Goal: Task Accomplishment & Management: Manage account settings

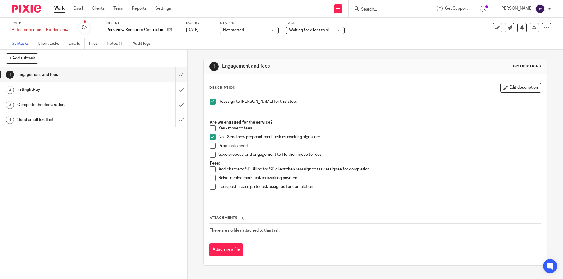
click at [92, 94] on h1 "In BrightPay" at bounding box center [67, 89] width 101 height 9
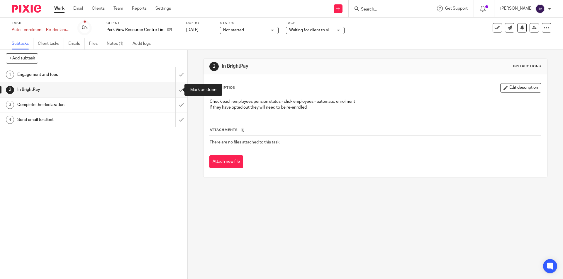
click at [176, 89] on input "submit" at bounding box center [93, 89] width 187 height 15
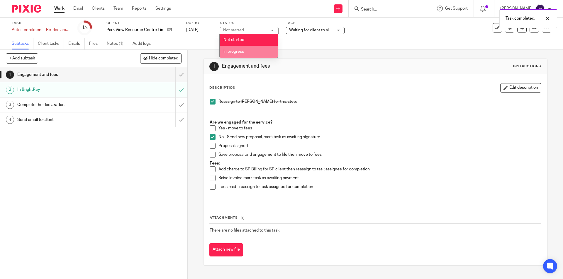
click at [238, 53] on li "In progress" at bounding box center [249, 52] width 58 height 12
click at [155, 186] on div "1 Engagement and fees 2 In BrightPay 3 Complete the declaration 4 Send email to…" at bounding box center [93, 173] width 187 height 212
click at [92, 107] on h1 "Complete the declaration" at bounding box center [67, 105] width 101 height 9
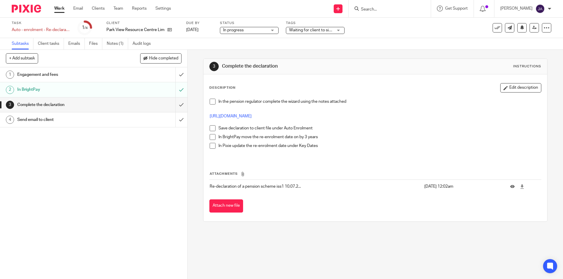
click at [208, 102] on div "In the pension regulator complete the wizard using the notes attached [URL][DOM…" at bounding box center [375, 127] width 337 height 63
click at [210, 102] on span at bounding box center [213, 102] width 6 height 6
click at [252, 115] on link "https://www.autoenrol.tpr.gov.uk/TPRGateway/Home" at bounding box center [231, 116] width 42 height 4
click at [169, 32] on icon at bounding box center [169, 30] width 4 height 4
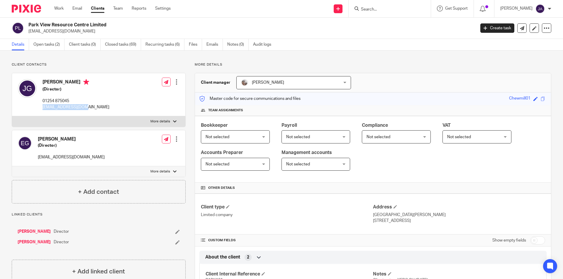
drag, startPoint x: 84, startPoint y: 109, endPoint x: 42, endPoint y: 107, distance: 41.7
click at [42, 107] on div "John Grogan (Director) 01254 875045 grogan4@outlook.com" at bounding box center [63, 94] width 91 height 37
copy p "grogan4@outlook.com"
drag, startPoint x: 75, startPoint y: 158, endPoint x: 35, endPoint y: 158, distance: 39.6
click at [34, 159] on div "Emma Grogan (Director) egrogan@live.co.uk Edit contact Create client from conta…" at bounding box center [98, 149] width 173 height 36
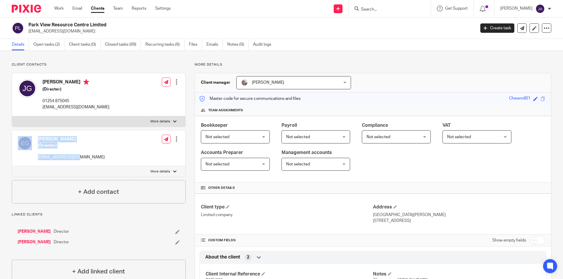
click at [67, 161] on div "Emma Grogan (Director) egrogan@live.co.uk" at bounding box center [61, 148] width 87 height 30
click at [67, 164] on div "Emma Grogan (Director) egrogan@live.co.uk Edit contact Create client from conta…" at bounding box center [98, 149] width 173 height 36
drag, startPoint x: 77, startPoint y: 158, endPoint x: 38, endPoint y: 158, distance: 38.1
click at [38, 158] on div "Emma Grogan (Director) egrogan@live.co.uk Edit contact Create client from conta…" at bounding box center [98, 149] width 173 height 36
copy p "[EMAIL_ADDRESS][DOMAIN_NAME]"
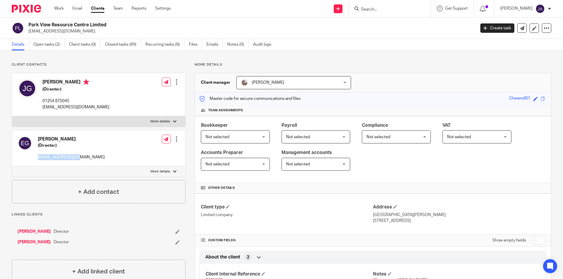
click at [164, 171] on p "More details" at bounding box center [160, 172] width 20 height 5
click at [12, 167] on input "More details" at bounding box center [12, 166] width 0 height 0
checkbox input "true"
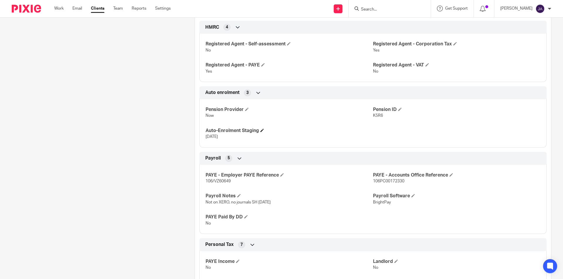
scroll to position [528, 0]
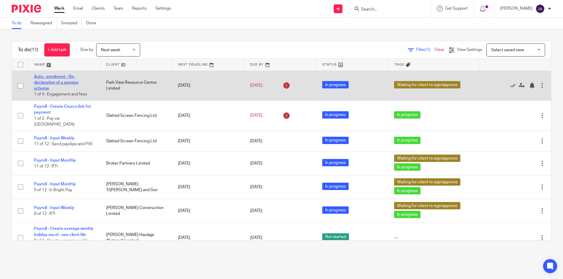
click at [48, 79] on link "Auto - enrolment - Re-declaration of a pension scheme" at bounding box center [56, 83] width 45 height 16
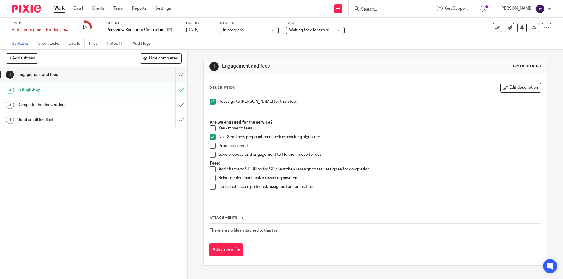
click at [134, 92] on div "In BrightPay" at bounding box center [93, 89] width 152 height 9
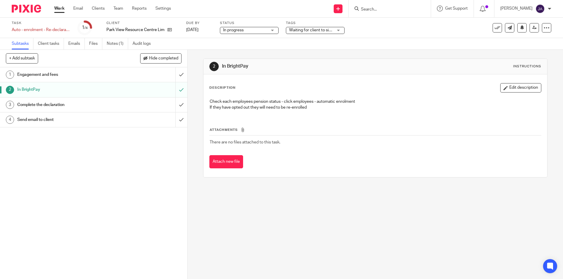
click at [124, 104] on div "Complete the declaration" at bounding box center [93, 105] width 152 height 9
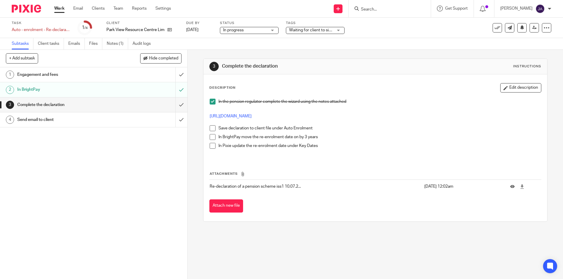
click at [210, 129] on span at bounding box center [213, 129] width 6 height 6
click at [171, 30] on icon at bounding box center [169, 30] width 4 height 4
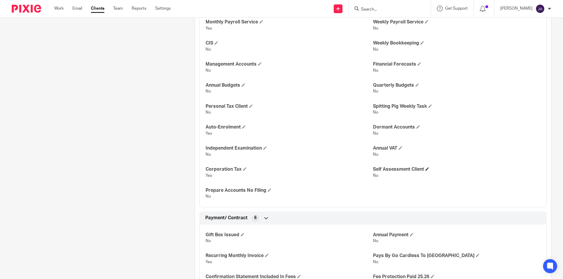
scroll to position [994, 0]
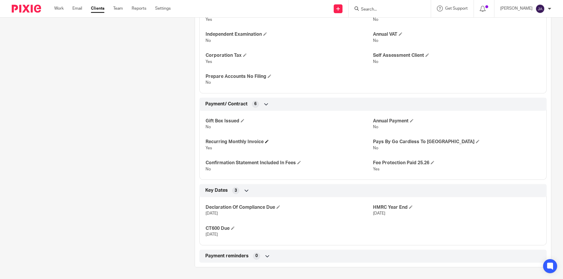
click at [246, 194] on icon at bounding box center [247, 191] width 6 height 6
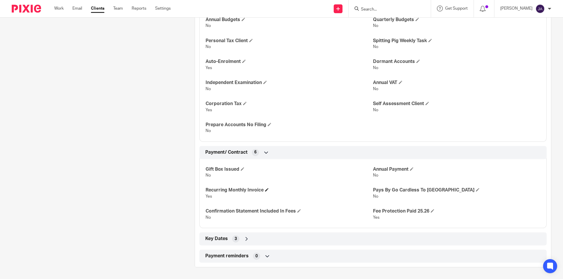
scroll to position [945, 0]
click at [267, 255] on icon at bounding box center [268, 257] width 6 height 6
click at [244, 239] on icon at bounding box center [247, 239] width 6 height 6
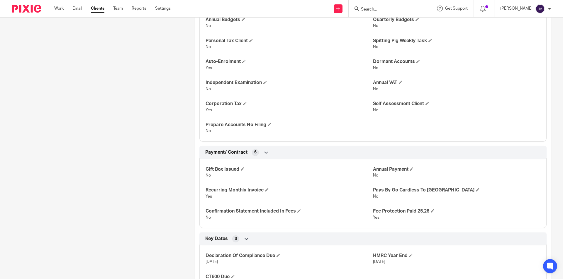
scroll to position [994, 0]
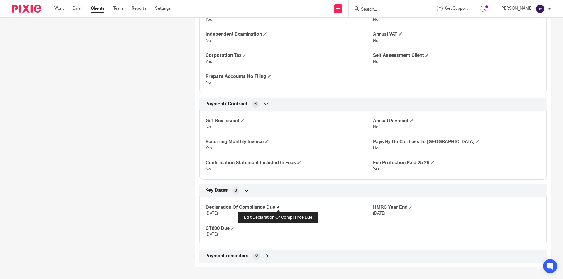
click at [277, 207] on span at bounding box center [279, 208] width 4 height 4
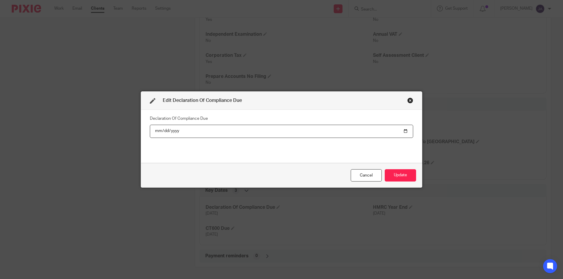
click at [182, 128] on input "2025-08-30" at bounding box center [281, 131] width 263 height 13
click at [179, 131] on input "2025-08-30" at bounding box center [281, 131] width 263 height 13
click at [167, 131] on input "2025-08-30" at bounding box center [281, 131] width 263 height 13
click at [163, 131] on input "date" at bounding box center [281, 131] width 263 height 13
click at [154, 133] on input "date" at bounding box center [281, 131] width 263 height 13
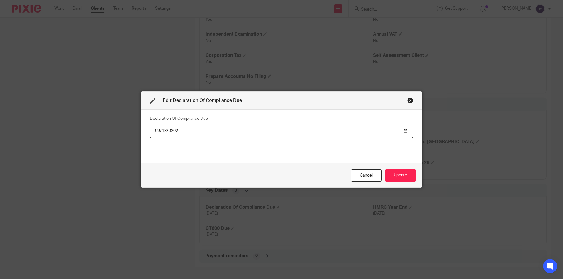
type input "2028-09-18"
click at [172, 145] on div "Declaration Of Compliance Due 2028-09-18" at bounding box center [281, 136] width 263 height 44
click at [409, 173] on button "Update" at bounding box center [400, 176] width 31 height 13
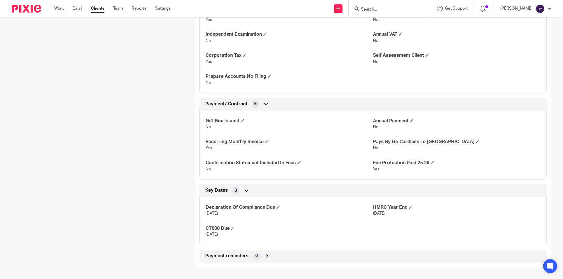
click at [244, 192] on icon at bounding box center [247, 191] width 6 height 6
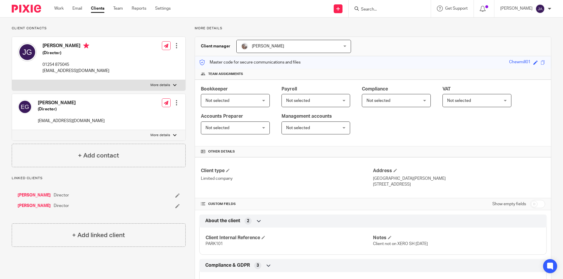
scroll to position [0, 0]
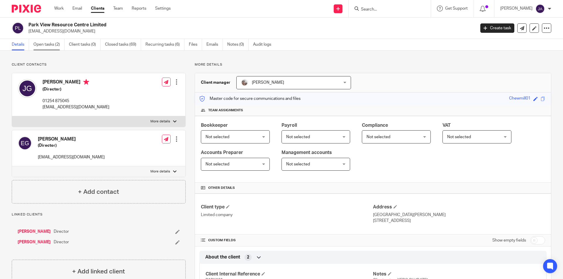
click at [51, 45] on link "Open tasks (2)" at bounding box center [48, 44] width 31 height 11
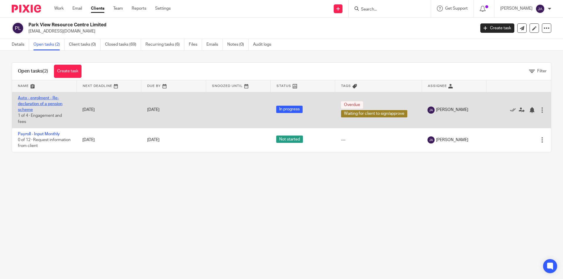
click at [46, 102] on link "Auto - enrolment - Re-declaration of a pension scheme" at bounding box center [40, 104] width 45 height 16
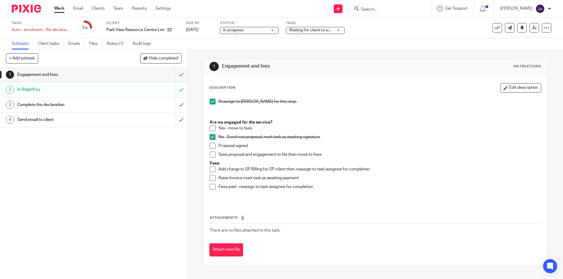
click at [138, 100] on link "3 Complete the declaration" at bounding box center [87, 105] width 175 height 15
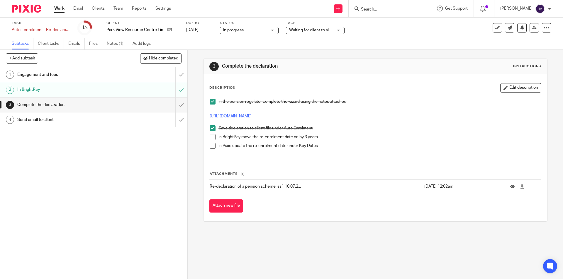
click at [210, 137] on span at bounding box center [213, 137] width 6 height 6
click at [211, 145] on span at bounding box center [213, 146] width 6 height 6
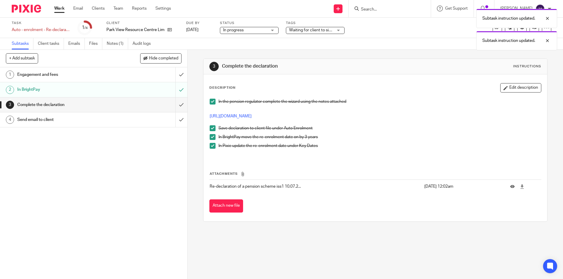
click at [86, 121] on h1 "Send email to client" at bounding box center [67, 120] width 101 height 9
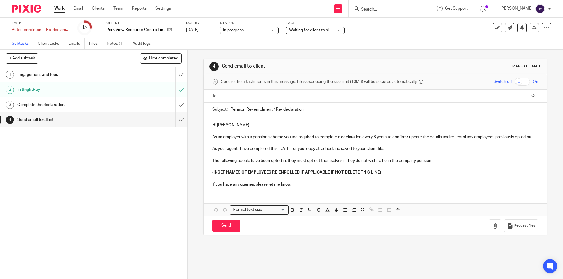
click at [100, 108] on h1 "Complete the declaration" at bounding box center [67, 105] width 101 height 9
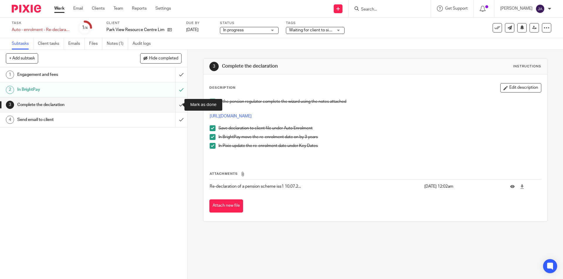
click at [178, 104] on input "submit" at bounding box center [93, 105] width 187 height 15
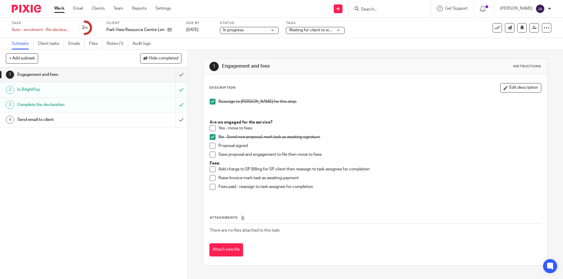
click at [73, 119] on h1 "Send email to client" at bounding box center [67, 120] width 101 height 9
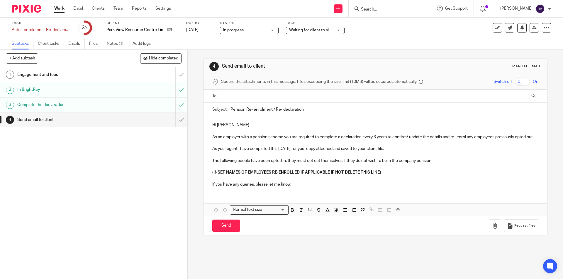
click at [94, 72] on h1 "Engagement and fees" at bounding box center [67, 74] width 101 height 9
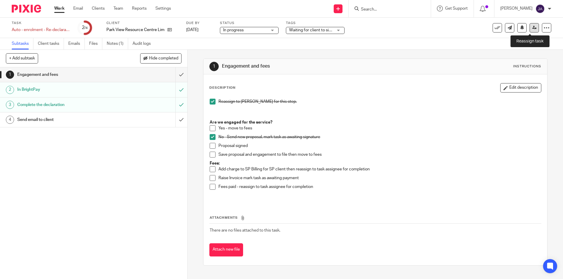
click at [530, 28] on link at bounding box center [534, 27] width 9 height 9
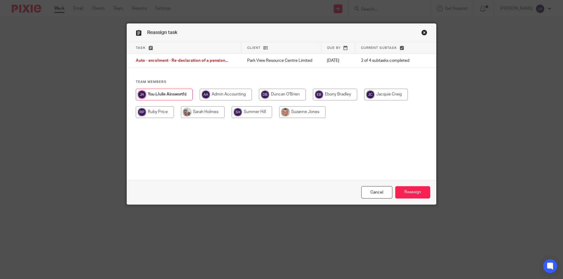
click at [195, 113] on input "radio" at bounding box center [203, 112] width 44 height 12
radio input "true"
click at [416, 195] on input "Reassign" at bounding box center [412, 193] width 35 height 13
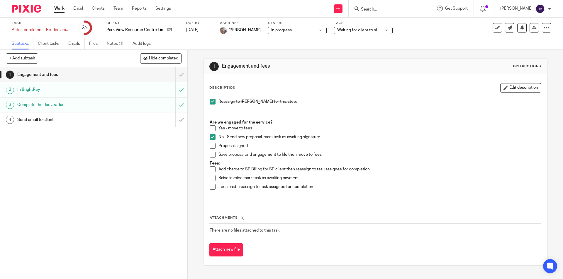
click at [60, 7] on link "Work" at bounding box center [59, 9] width 10 height 6
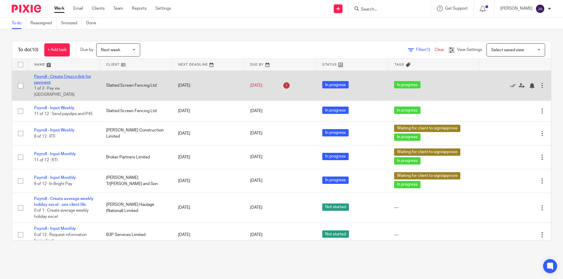
click at [62, 75] on link "Payroll - Create Crezco link for payment" at bounding box center [62, 80] width 57 height 10
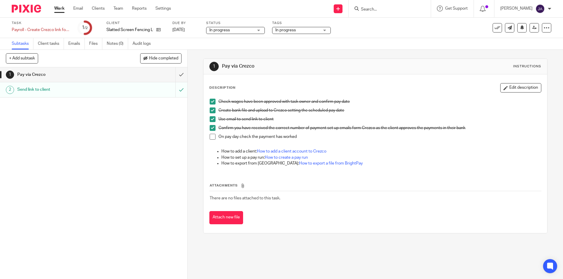
click at [59, 6] on link "Work" at bounding box center [59, 9] width 10 height 6
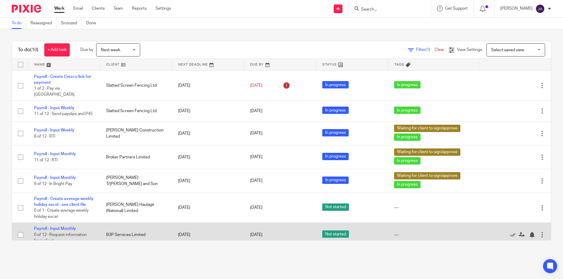
scroll to position [76, 0]
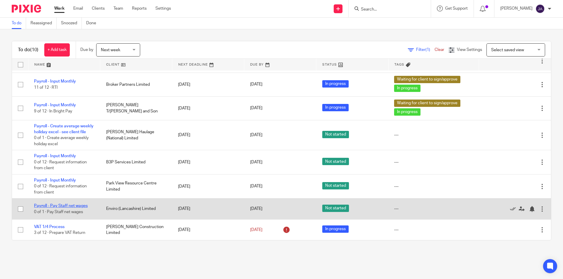
click at [66, 206] on link "Payroll - Pay Staff net wages" at bounding box center [61, 206] width 54 height 4
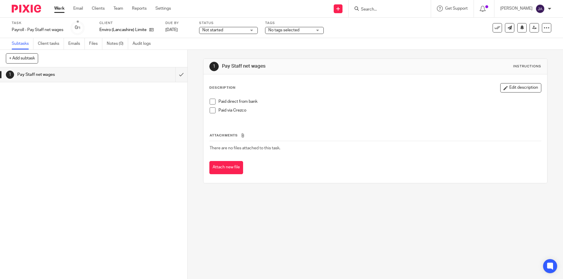
click at [243, 34] on div "Status Not started Not started Not started In progress 1" at bounding box center [228, 28] width 59 height 14
click at [228, 29] on span "Not started" at bounding box center [224, 30] width 44 height 6
click at [219, 48] on li "In progress" at bounding box center [229, 52] width 58 height 12
click at [213, 104] on span at bounding box center [213, 102] width 6 height 6
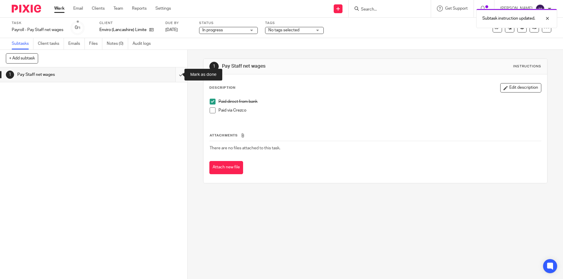
click at [175, 73] on input "submit" at bounding box center [93, 74] width 187 height 15
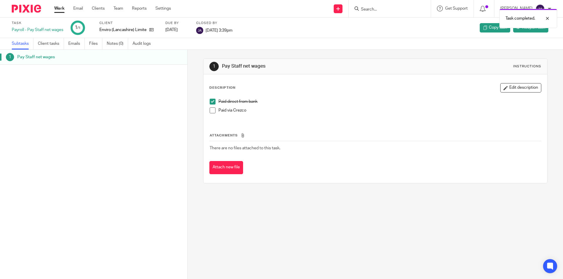
click at [62, 6] on link "Work" at bounding box center [59, 9] width 10 height 6
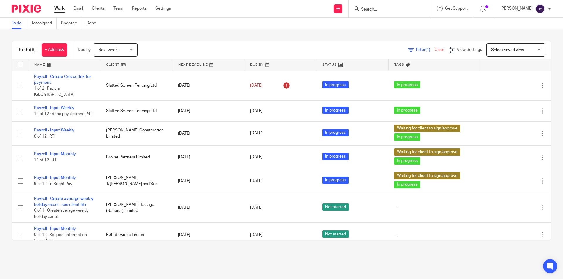
scroll to position [55, 0]
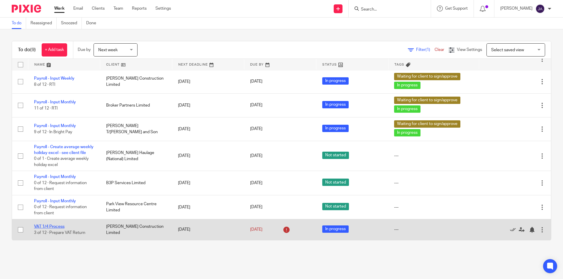
click at [57, 228] on link "VAT 1/4 Process" at bounding box center [49, 227] width 30 height 4
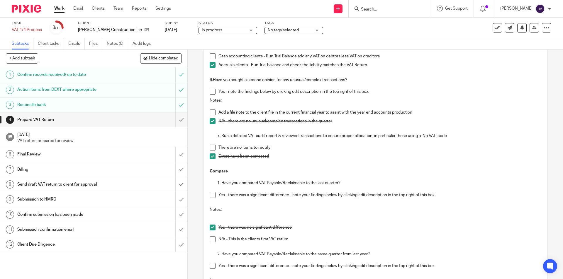
scroll to position [374, 0]
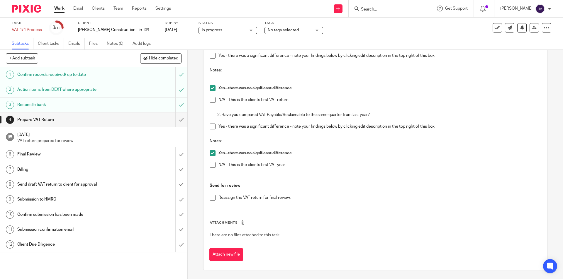
click at [212, 199] on span at bounding box center [213, 198] width 6 height 6
click at [176, 120] on input "submit" at bounding box center [93, 120] width 187 height 15
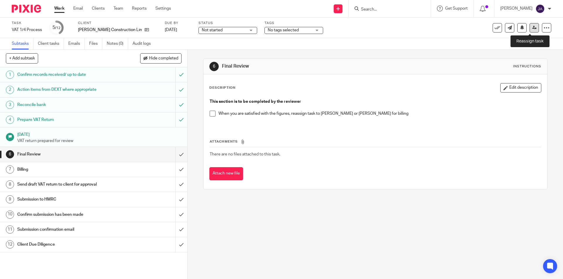
click at [532, 26] on icon at bounding box center [534, 28] width 4 height 4
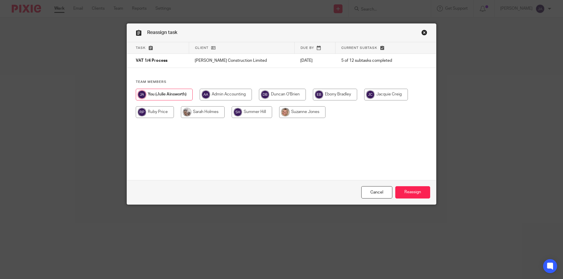
click at [292, 95] on input "radio" at bounding box center [282, 95] width 47 height 12
radio input "true"
click at [415, 194] on input "Reassign" at bounding box center [412, 193] width 35 height 13
